Goal: Information Seeking & Learning: Understand process/instructions

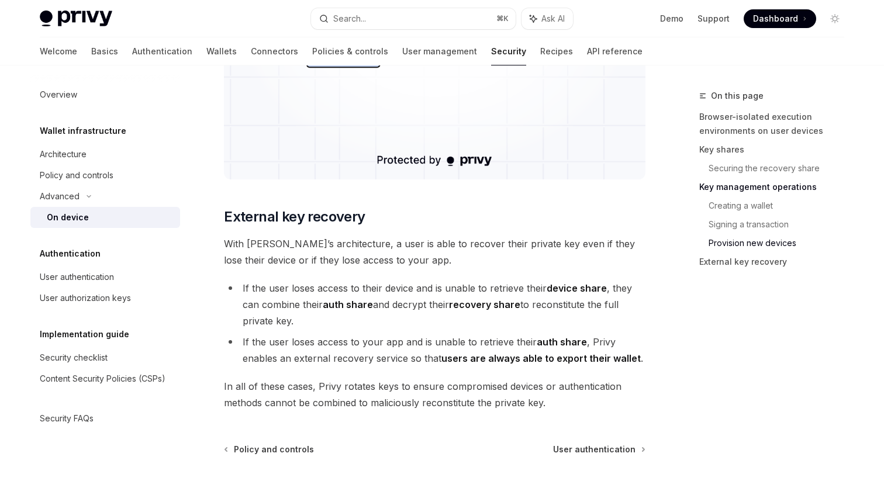
scroll to position [3254, 0]
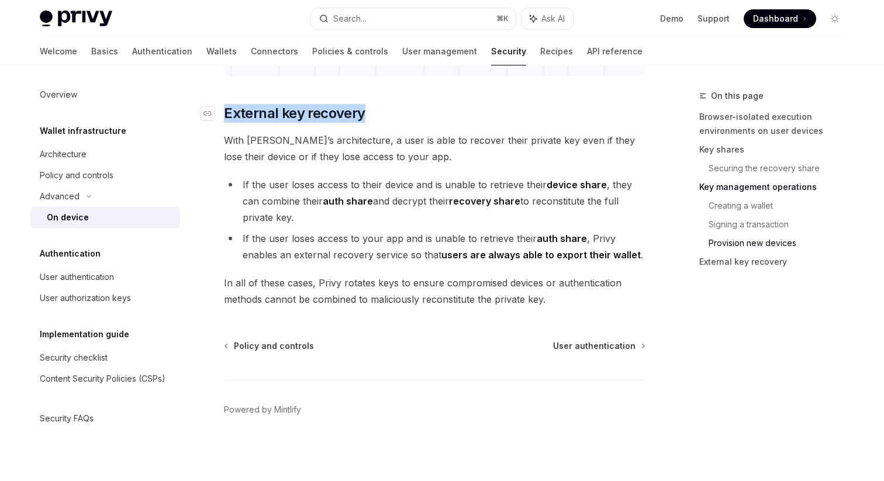
drag, startPoint x: 226, startPoint y: 119, endPoint x: 361, endPoint y: 122, distance: 135.1
click at [361, 122] on span "External key recovery" at bounding box center [294, 113] width 141 height 19
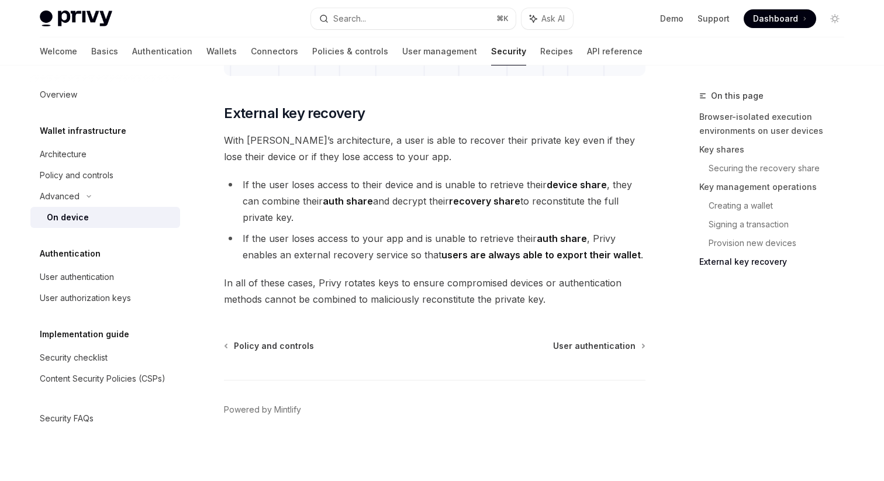
click at [373, 159] on span "With [PERSON_NAME]’s architecture, a user is able to recover their private key …" at bounding box center [435, 148] width 422 height 33
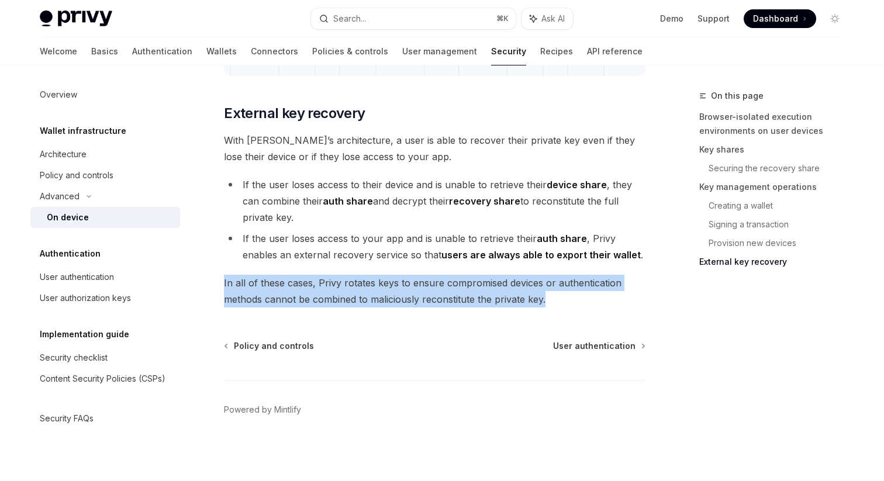
drag, startPoint x: 222, startPoint y: 282, endPoint x: 565, endPoint y: 305, distance: 344.0
click at [561, 304] on span "In all of these cases, Privy rotates keys to ensure compromised devices or auth…" at bounding box center [435, 291] width 422 height 33
drag, startPoint x: 553, startPoint y: 304, endPoint x: 228, endPoint y: 274, distance: 325.9
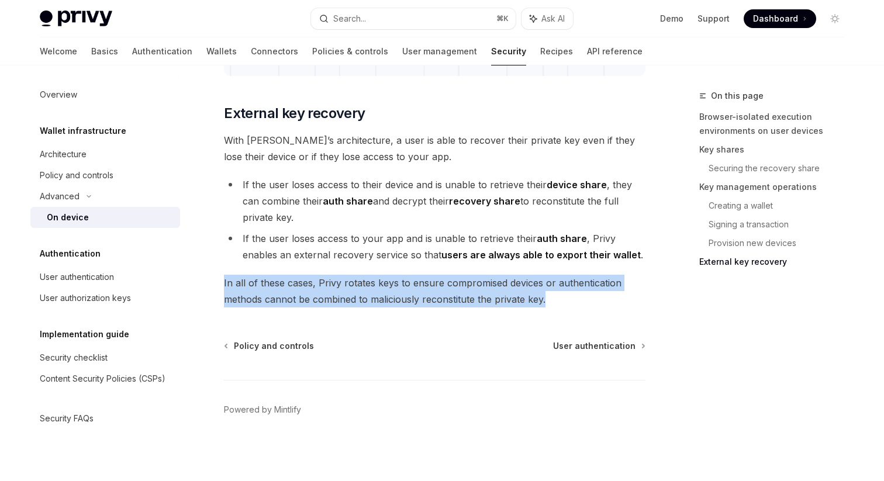
click at [449, 289] on span "In all of these cases, Privy rotates keys to ensure compromised devices or auth…" at bounding box center [435, 291] width 422 height 33
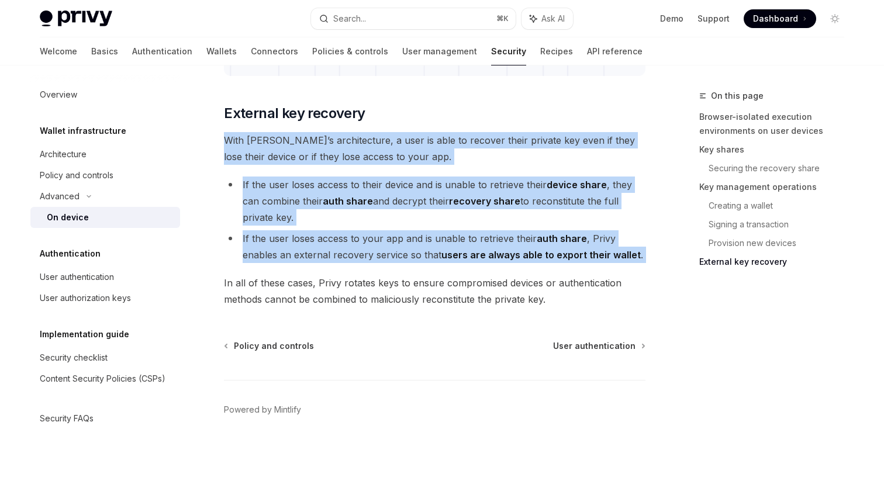
drag, startPoint x: 226, startPoint y: 141, endPoint x: 268, endPoint y: 265, distance: 130.5
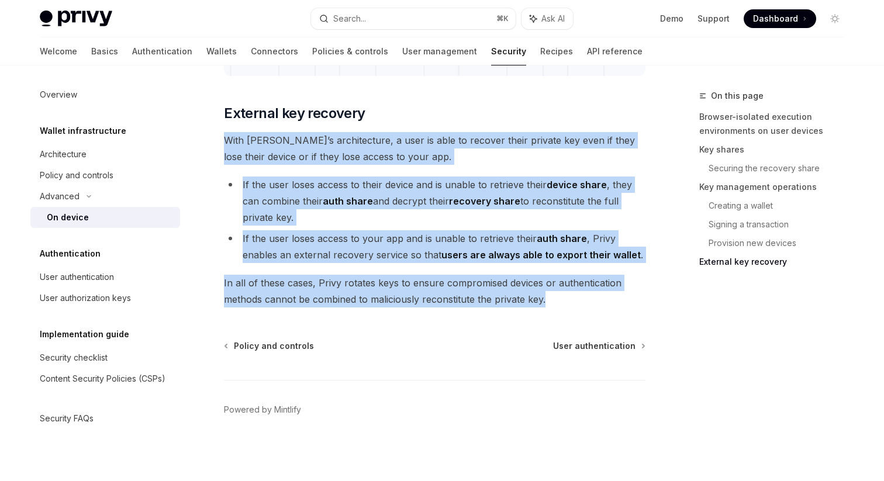
drag, startPoint x: 225, startPoint y: 141, endPoint x: 566, endPoint y: 302, distance: 377.1
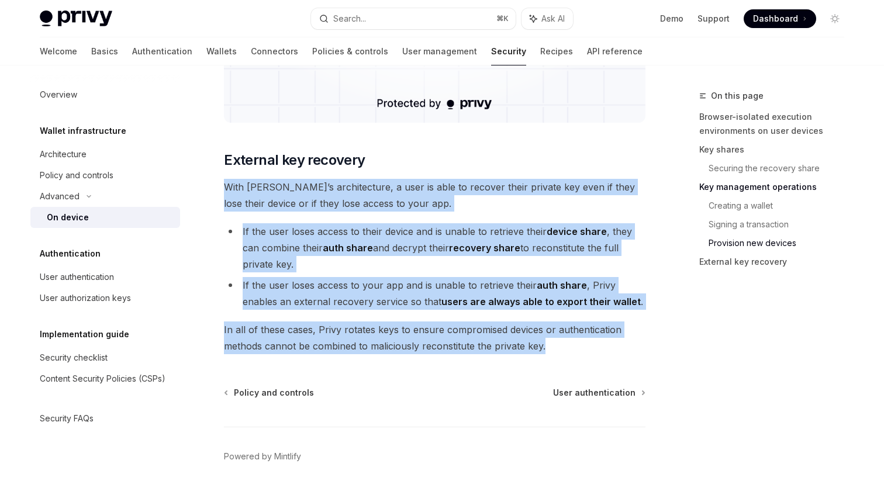
scroll to position [3206, 0]
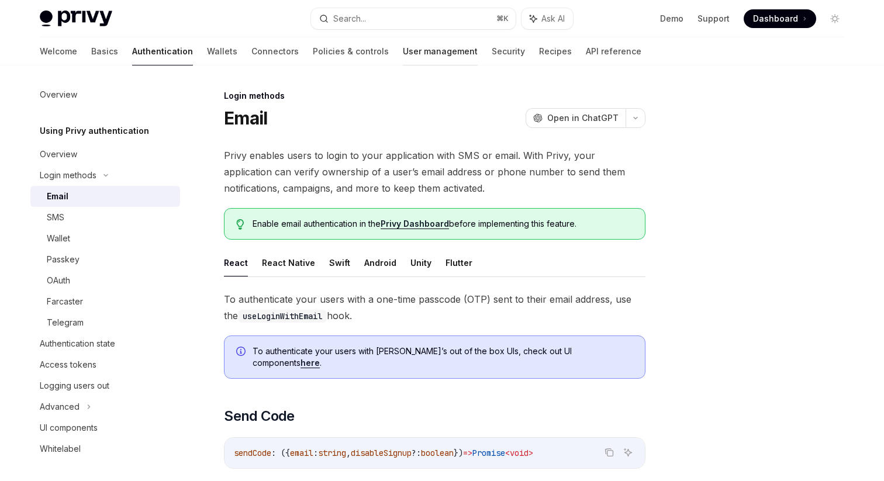
click at [403, 54] on link "User management" at bounding box center [440, 51] width 75 height 28
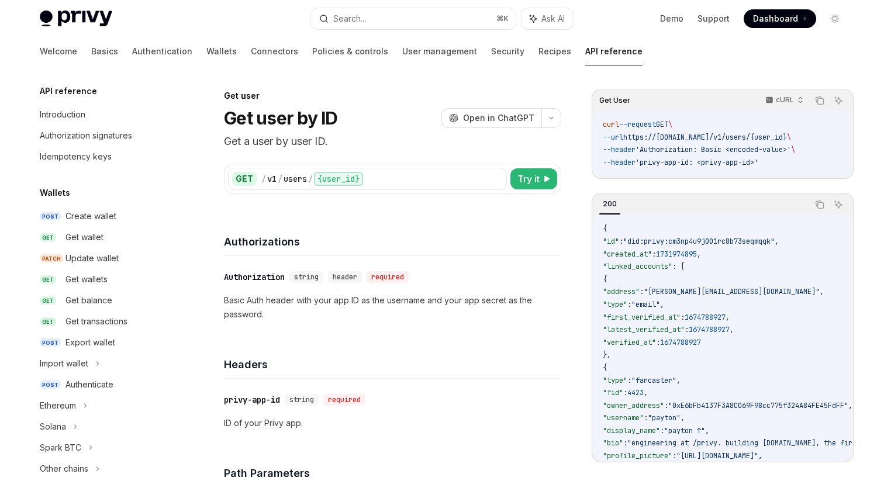
scroll to position [372, 0]
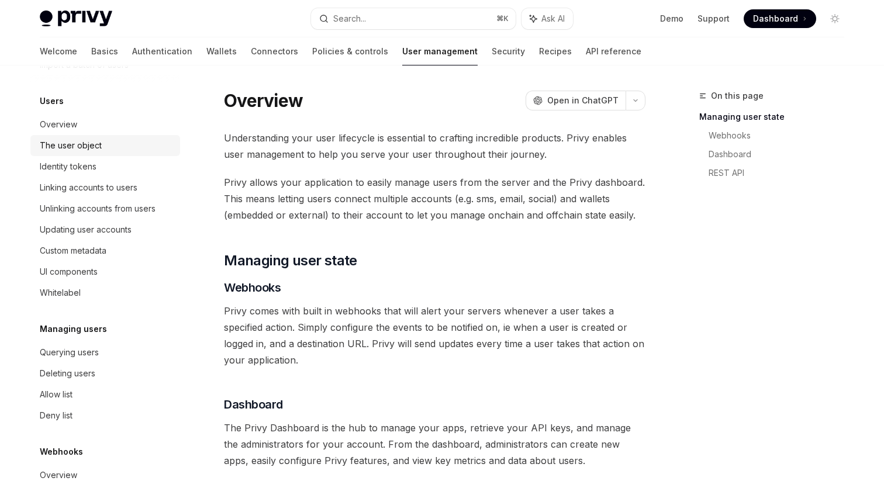
scroll to position [181, 0]
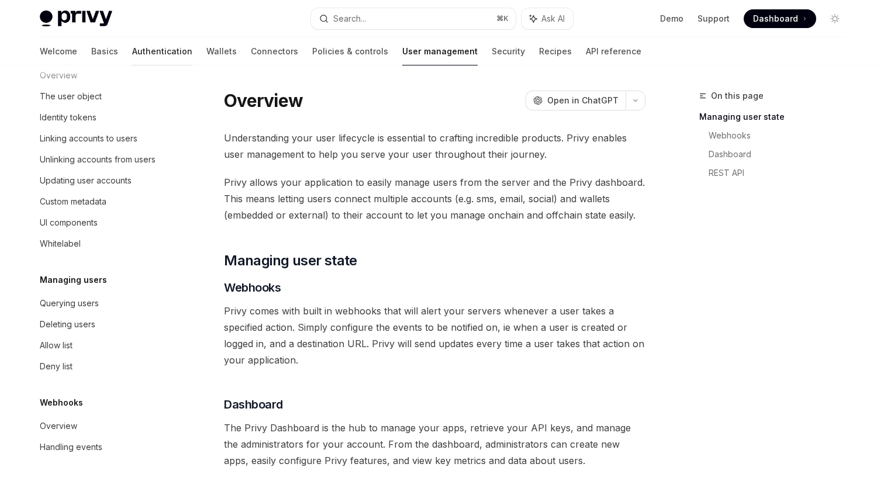
click at [132, 54] on link "Authentication" at bounding box center [162, 51] width 60 height 28
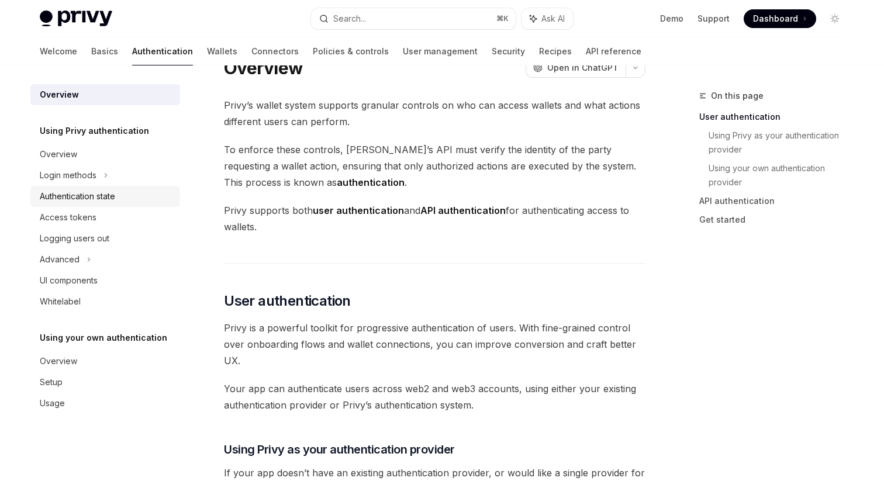
scroll to position [36, 0]
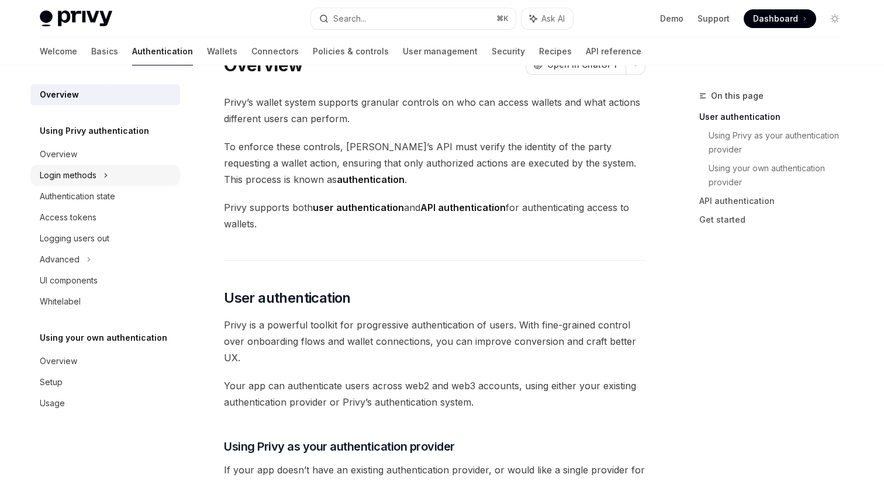
click at [70, 177] on div "Login methods" at bounding box center [68, 175] width 57 height 14
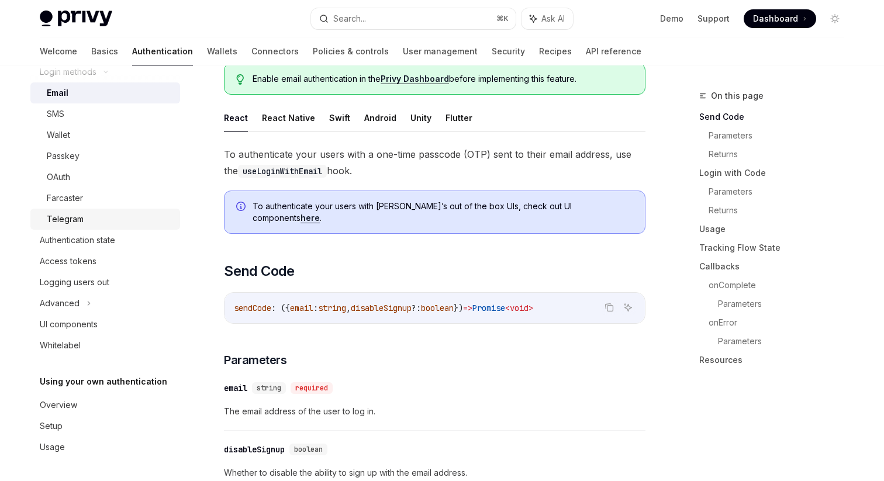
scroll to position [165, 0]
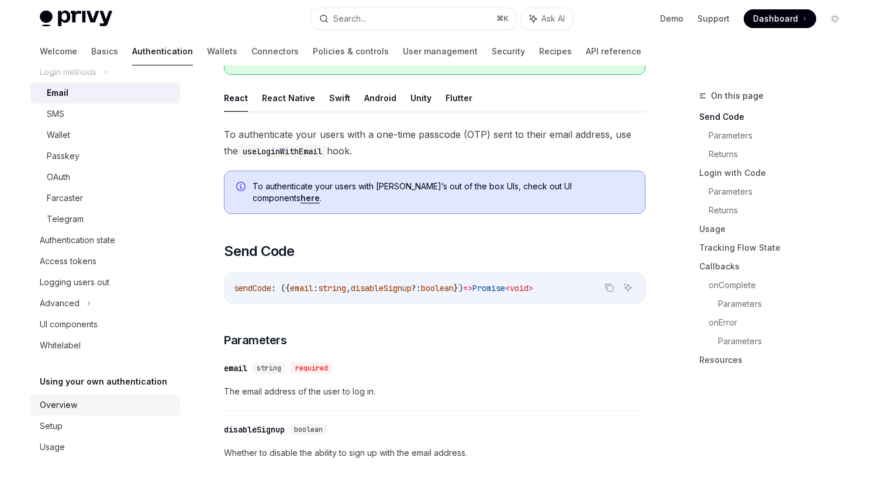
click at [61, 404] on div "Overview" at bounding box center [58, 405] width 37 height 14
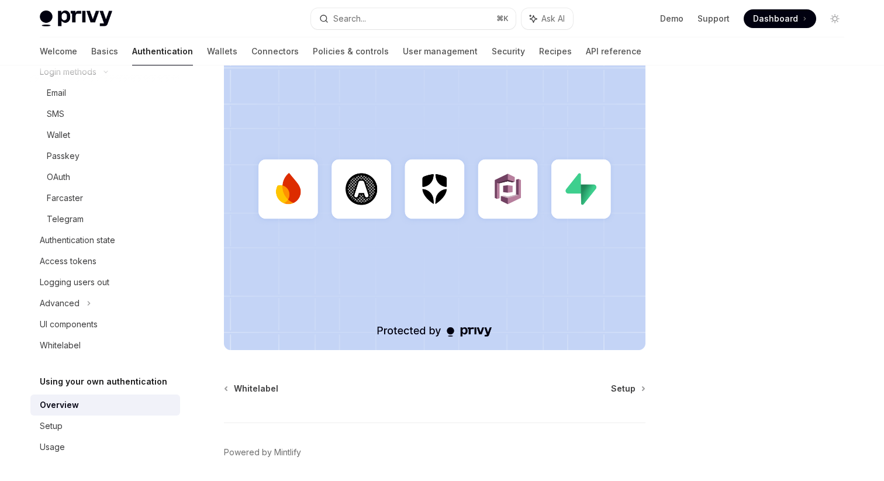
scroll to position [351, 0]
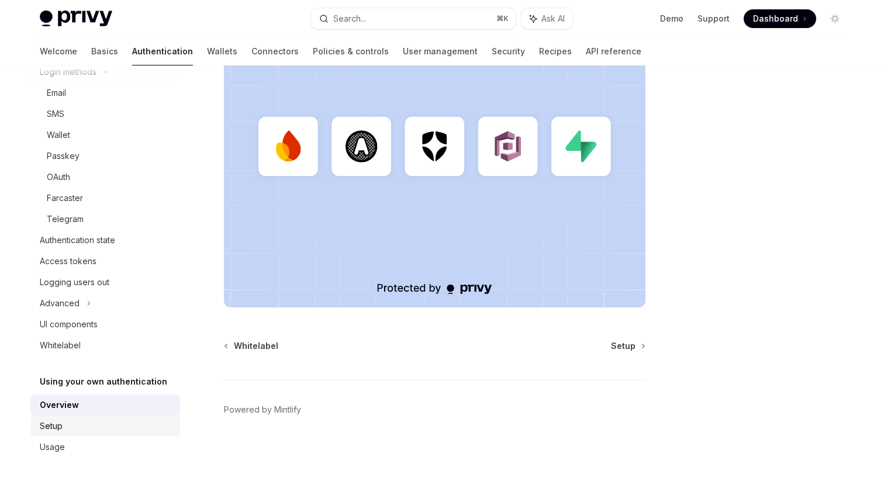
click at [67, 433] on div "Setup" at bounding box center [106, 426] width 133 height 14
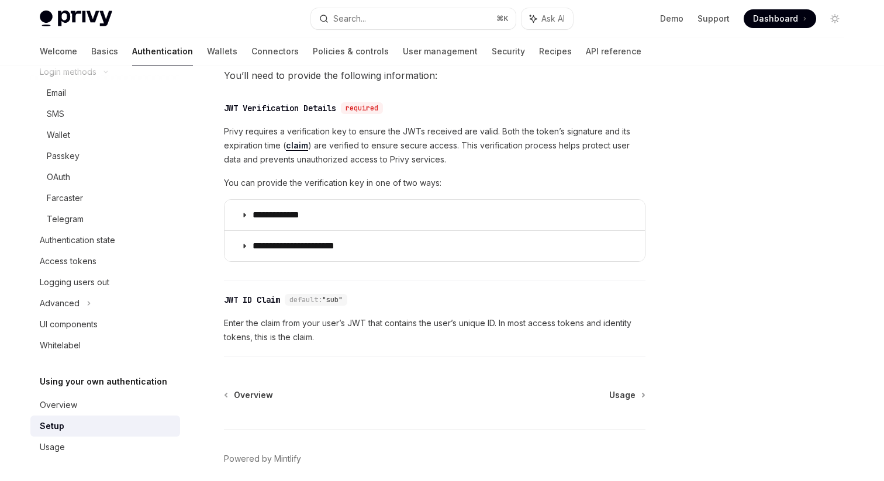
scroll to position [559, 0]
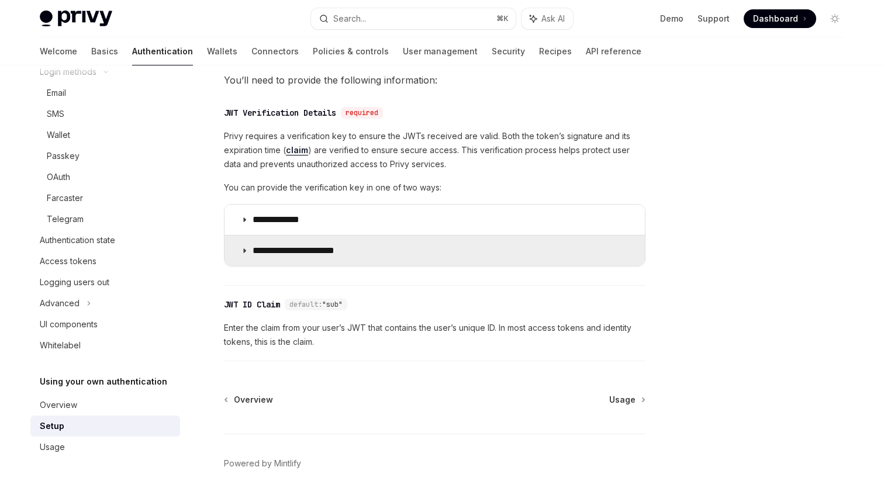
click at [237, 251] on summary "**********" at bounding box center [435, 251] width 420 height 30
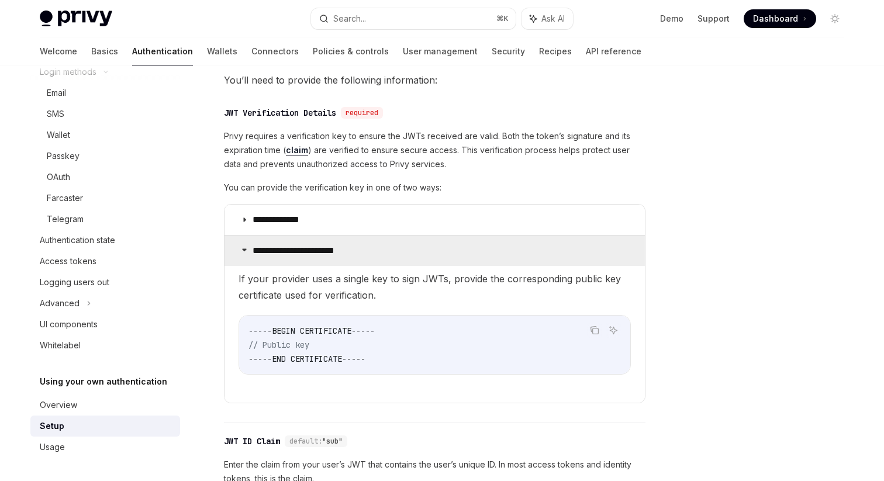
click at [238, 251] on summary "**********" at bounding box center [435, 251] width 420 height 30
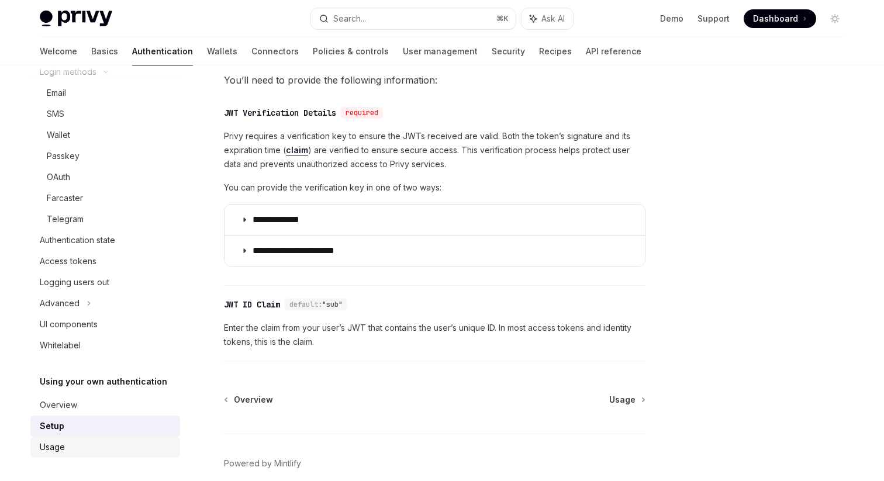
click at [73, 446] on div "Usage" at bounding box center [106, 447] width 133 height 14
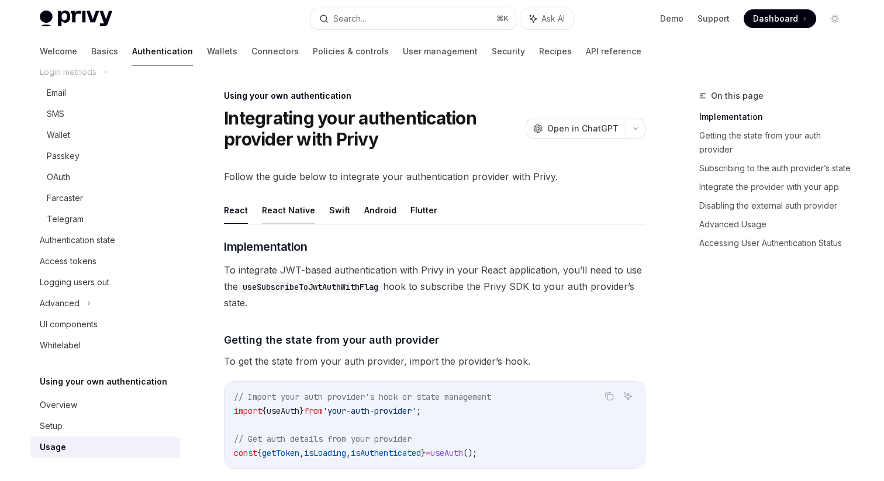
click at [280, 207] on button "React Native" at bounding box center [288, 209] width 53 height 27
type textarea "*"
